Goal: Transaction & Acquisition: Purchase product/service

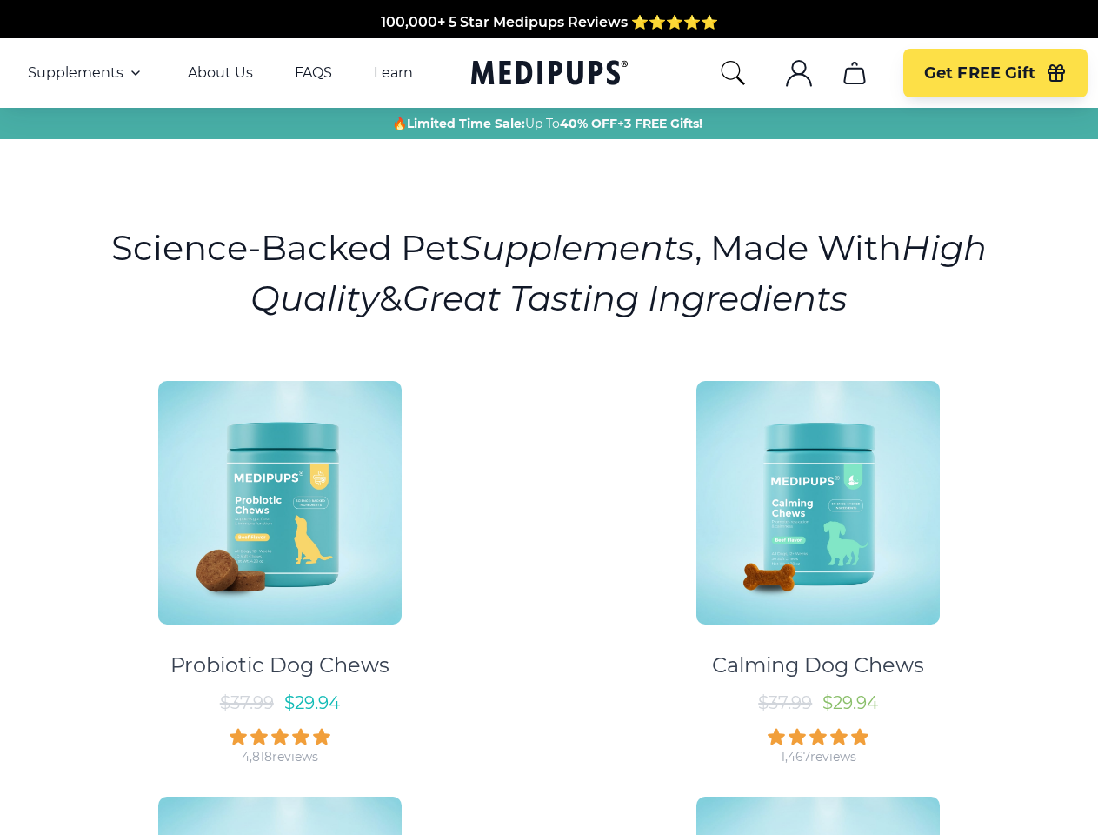
click at [549, 417] on div "Probiotic Dog Chews $ 37.99 $ 29.94 4,818 reviews Calming Dog Chews $ 37.99 $ 2…" at bounding box center [548, 773] width 1077 height 816
click at [86, 73] on span "Supplements" at bounding box center [76, 72] width 96 height 17
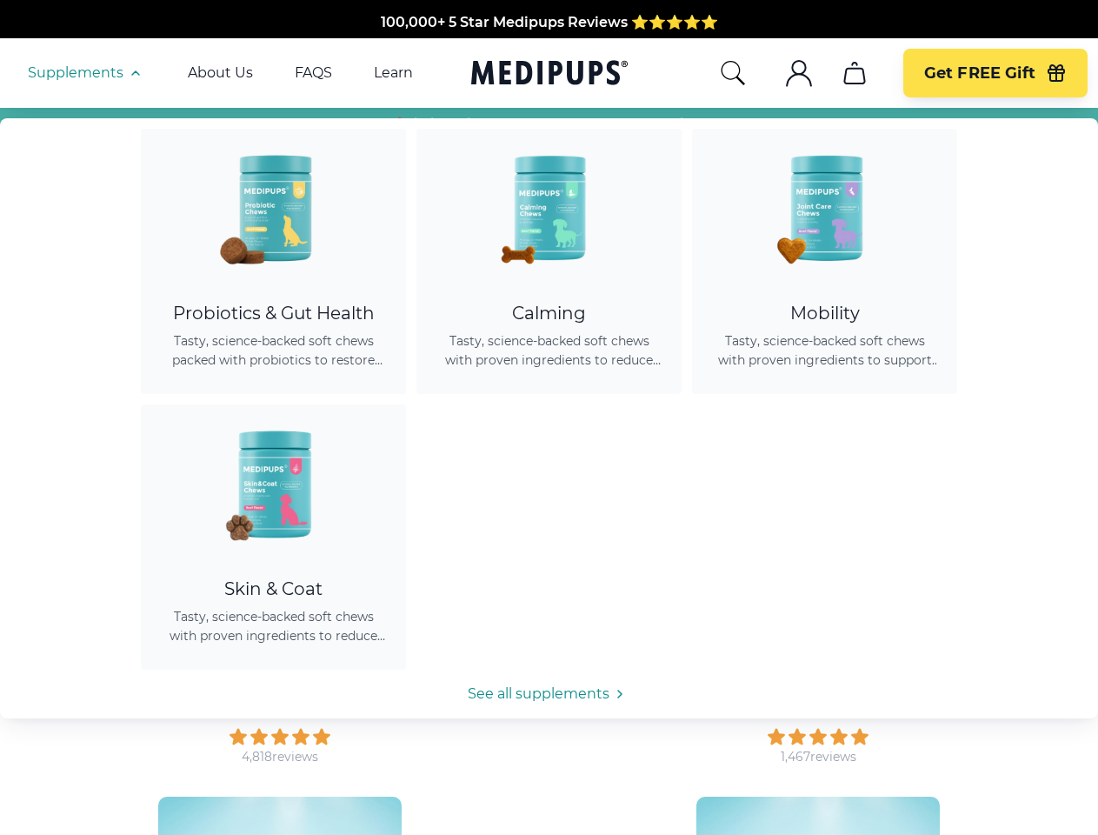
click at [134, 73] on icon "button" at bounding box center [135, 73] width 21 height 21
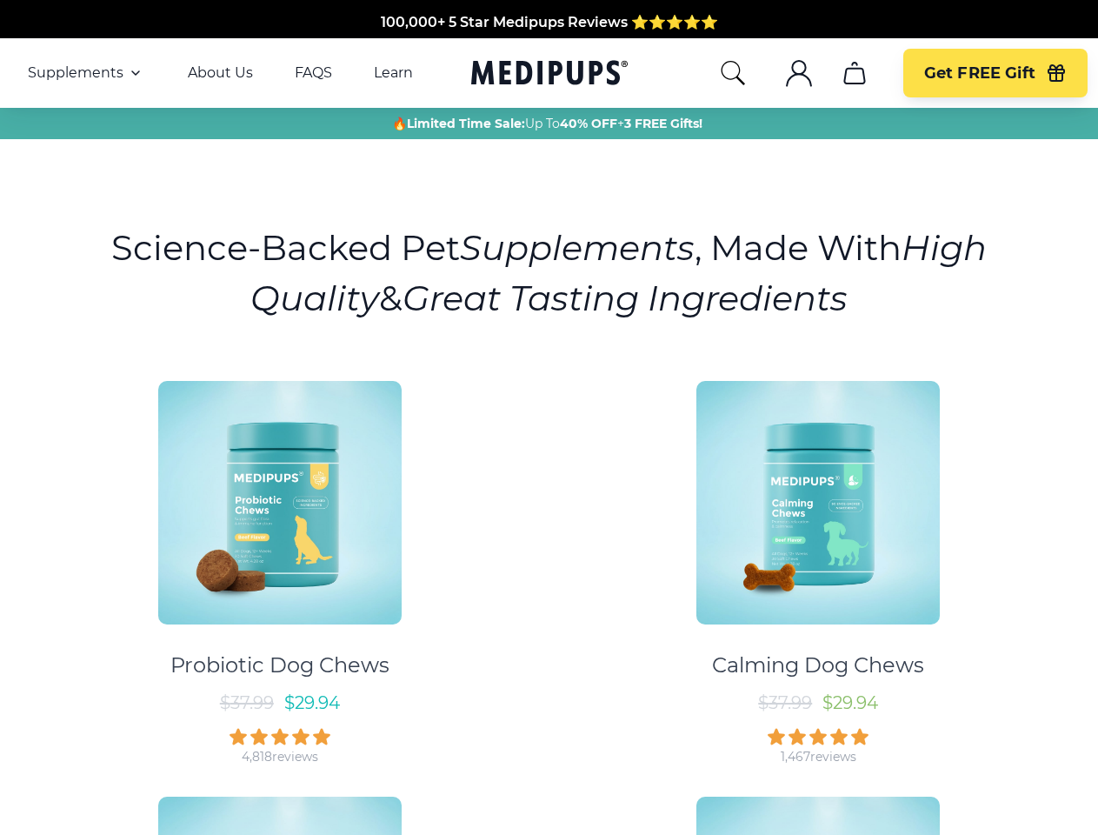
click at [732, 73] on icon "search" at bounding box center [733, 73] width 28 height 28
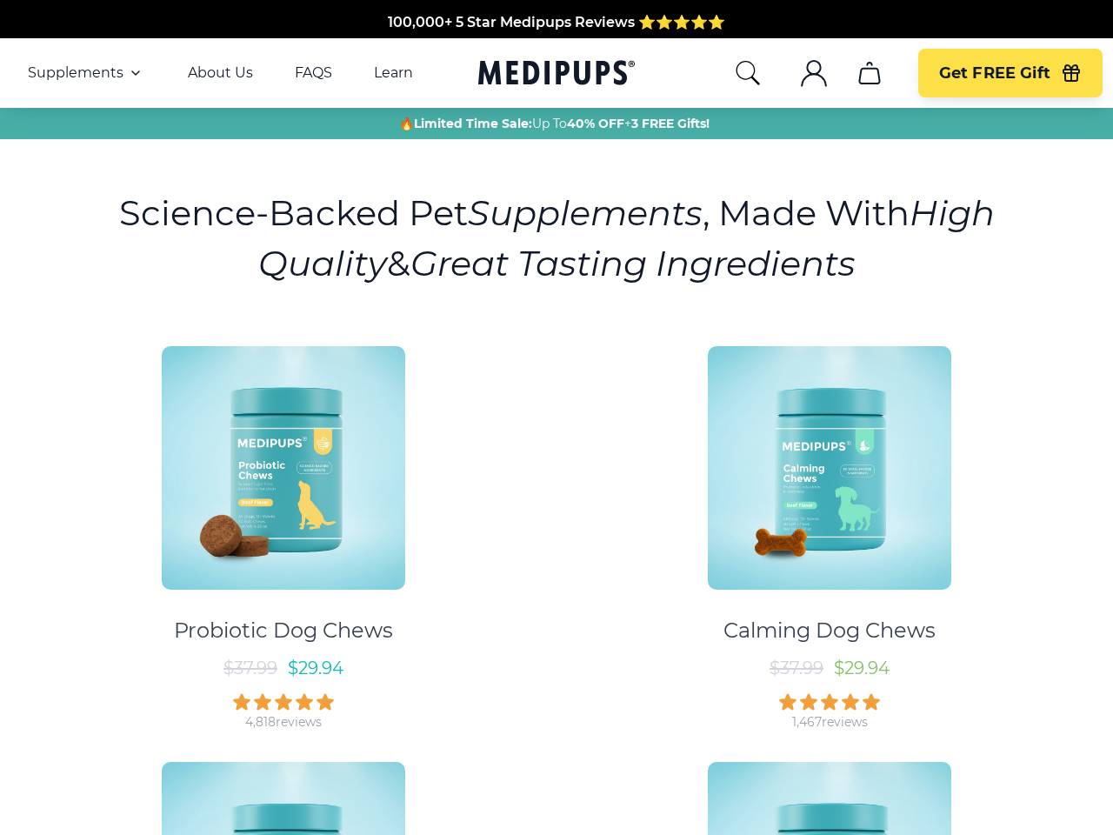
click at [800, 73] on icon ".cls-1{fill:none;stroke:currentColor;stroke-miterlimit:10;stroke-width:1.5px;}" at bounding box center [814, 73] width 28 height 28
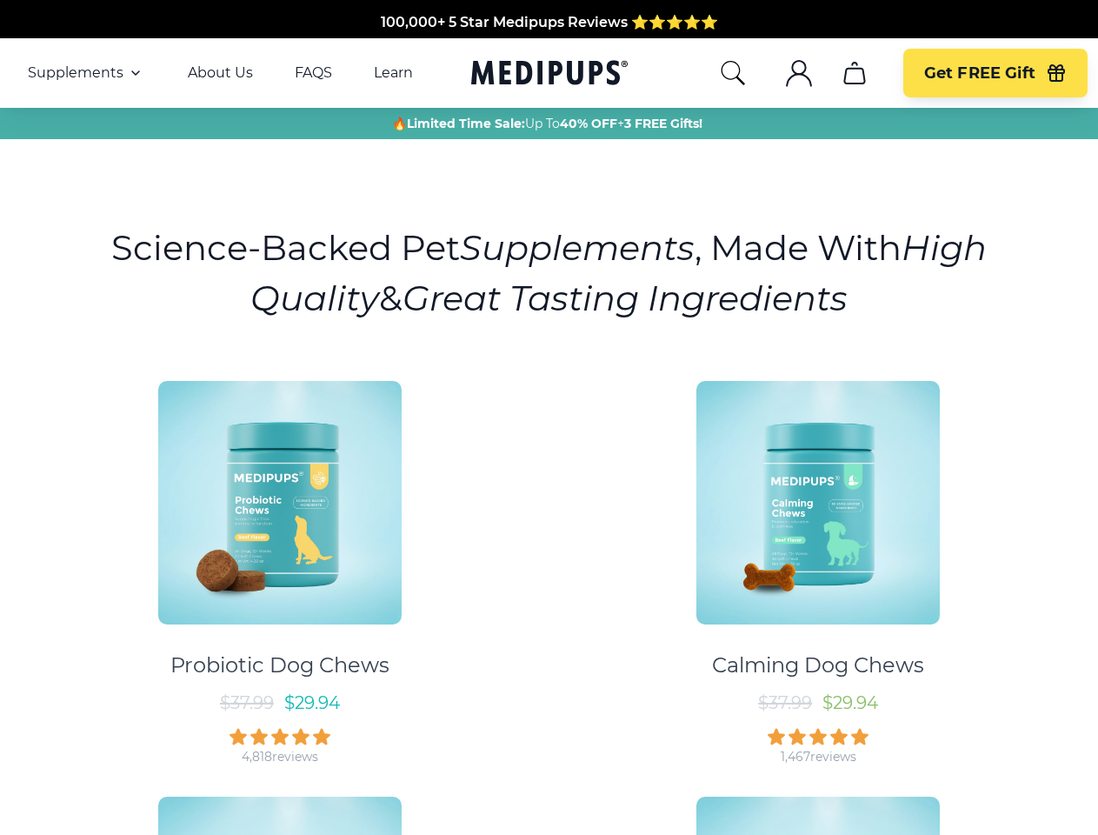
click at [854, 73] on icon "cart" at bounding box center [855, 73] width 28 height 28
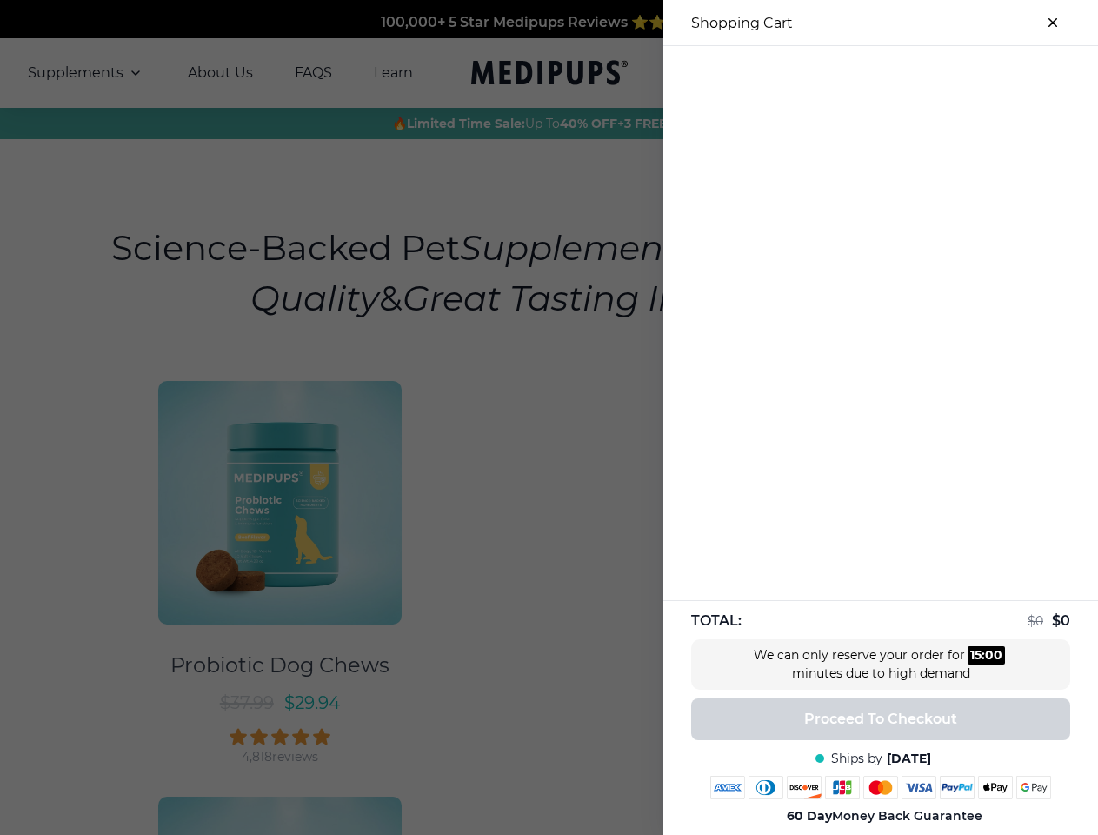
click at [854, 73] on div at bounding box center [549, 417] width 1098 height 835
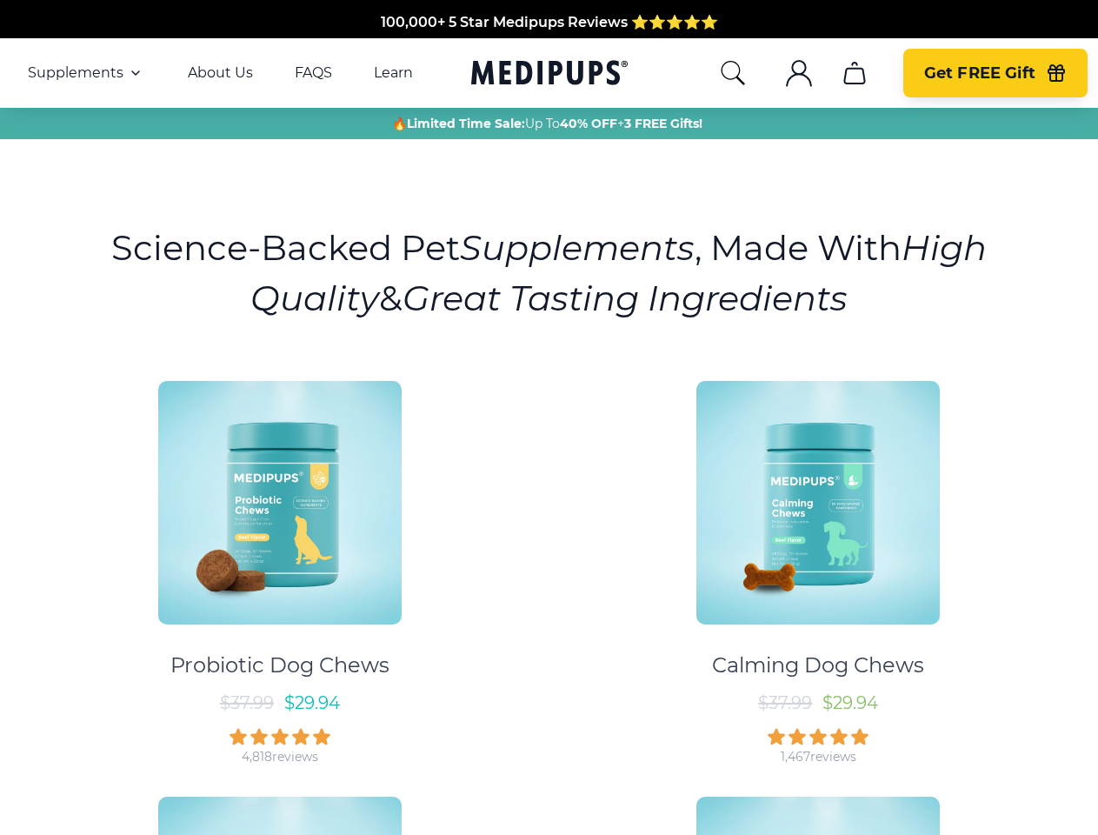
click at [995, 73] on span "Get FREE Gift" at bounding box center [979, 73] width 111 height 20
